Goal: Task Accomplishment & Management: Use online tool/utility

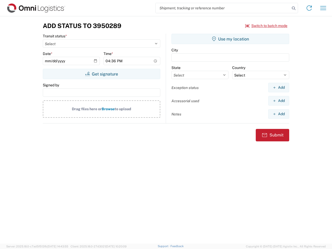
click at [223, 8] on input "search" at bounding box center [223, 8] width 134 height 10
click at [293, 8] on icon at bounding box center [293, 8] width 7 height 7
click at [309, 8] on icon at bounding box center [309, 8] width 8 height 8
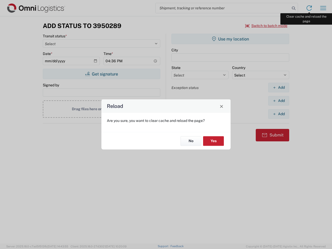
click at [323, 8] on div "Reload Are you sure, you want to clear cache and reload the page? No Yes" at bounding box center [166, 124] width 332 height 249
click at [266, 26] on div "Reload Are you sure, you want to clear cache and reload the page? No Yes" at bounding box center [166, 124] width 332 height 249
click at [101, 74] on div "Reload Are you sure, you want to clear cache and reload the page? No Yes" at bounding box center [166, 124] width 332 height 249
click at [230, 39] on div "Reload Are you sure, you want to clear cache and reload the page? No Yes" at bounding box center [166, 124] width 332 height 249
click at [278, 87] on div "Reload Are you sure, you want to clear cache and reload the page? No Yes" at bounding box center [166, 124] width 332 height 249
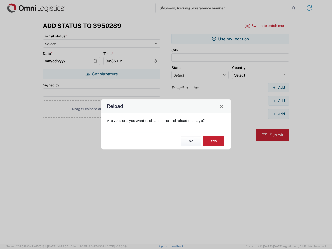
click at [278, 101] on div "Reload Are you sure, you want to clear cache and reload the page? No Yes" at bounding box center [166, 124] width 332 height 249
click at [278, 114] on div "Reload Are you sure, you want to clear cache and reload the page? No Yes" at bounding box center [166, 124] width 332 height 249
